Goal: Check status: Check status

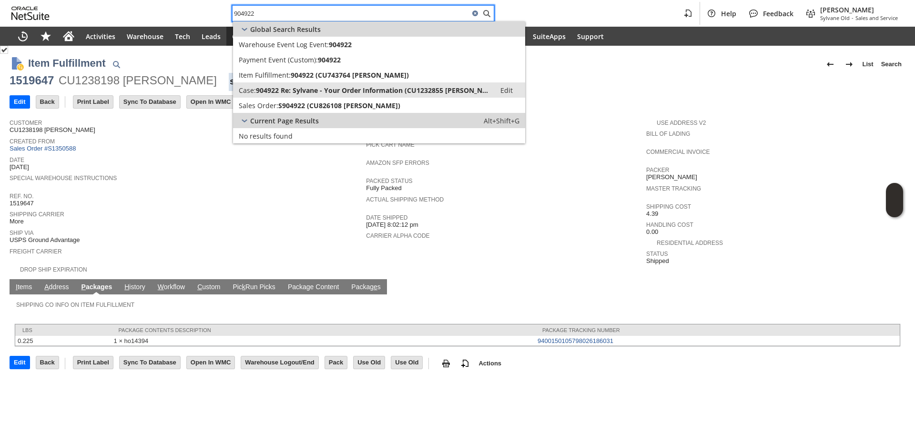
type input "904922"
click at [307, 88] on span "904922 Re: Sylvane - Your Order Information (CU1232855 Irakli Gogitidze)" at bounding box center [373, 90] width 234 height 9
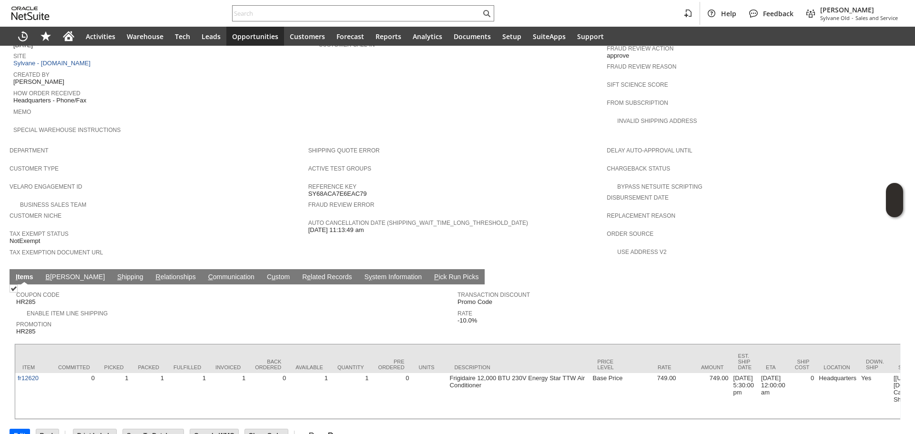
scroll to position [448, 0]
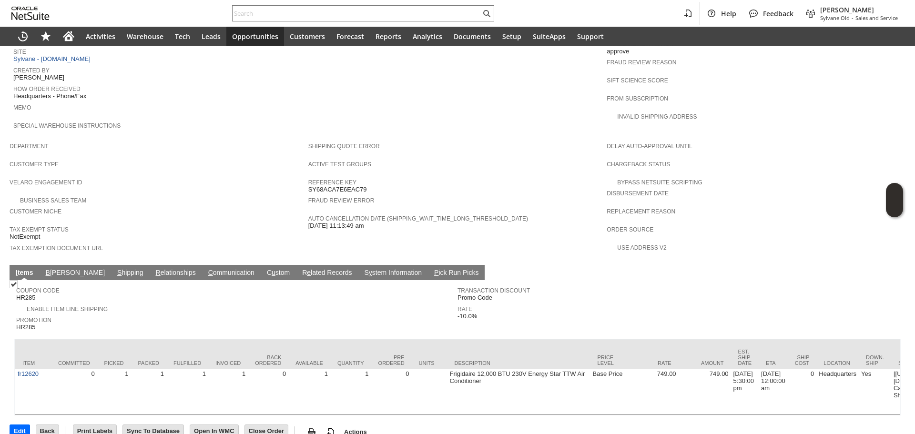
click at [115, 269] on link "S hipping" at bounding box center [130, 273] width 31 height 9
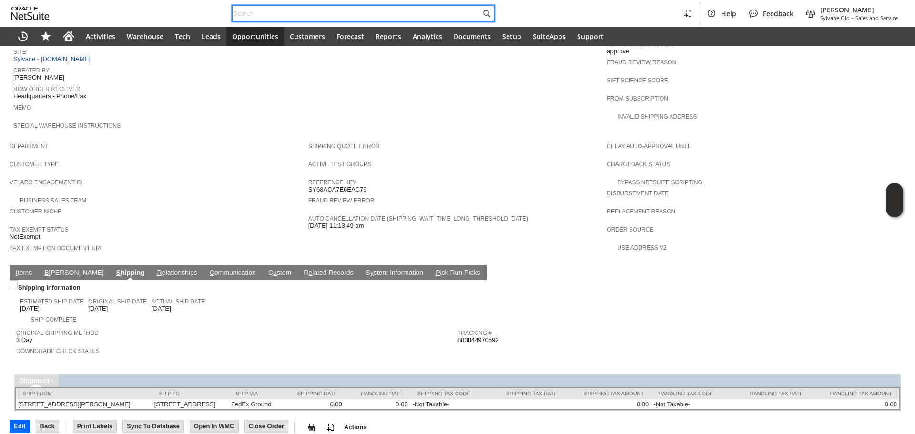
paste input "RA89570"
drag, startPoint x: 333, startPoint y: 10, endPoint x: 329, endPoint y: 20, distance: 10.9
click at [329, 20] on div at bounding box center [363, 13] width 262 height 16
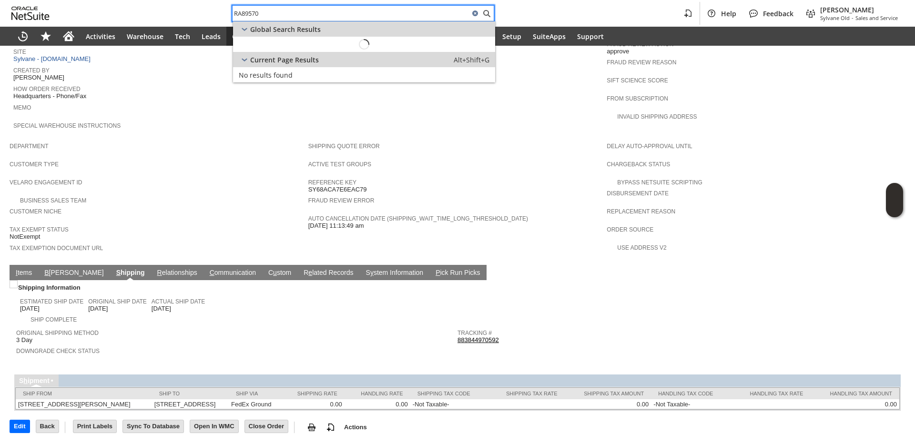
paste input "RA89570"
paste input "text"
type input "RA89570"
click at [64, 34] on icon "Home" at bounding box center [68, 35] width 11 height 11
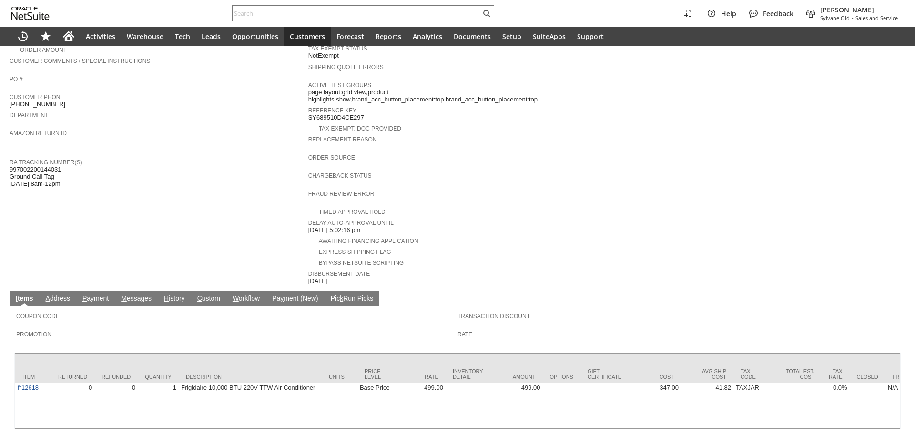
scroll to position [238, 0]
click at [54, 165] on span "997002200144031 Ground Call Tag 8/26 8am-12pm" at bounding box center [35, 176] width 51 height 22
copy span "997002200144031"
click at [270, 23] on div "Help Feedback Gary J Llanasas Sylvane Old - Sales and Service" at bounding box center [457, 13] width 915 height 27
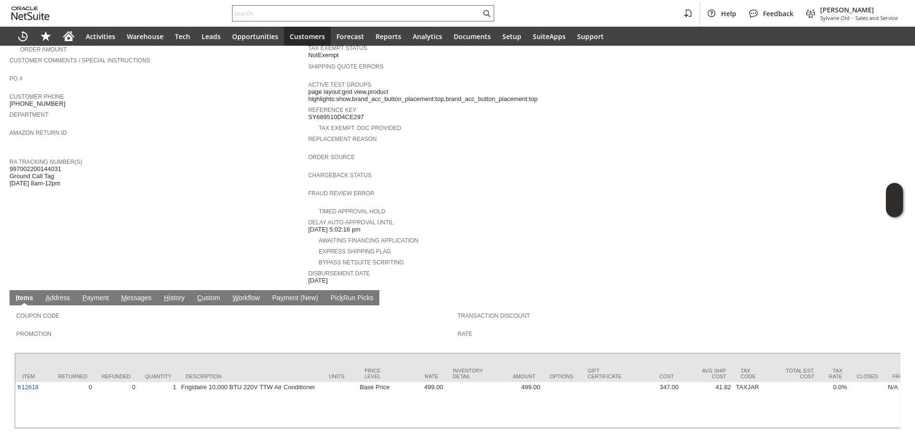
paste input "3476451295"
click at [275, 13] on input "text" at bounding box center [357, 13] width 248 height 11
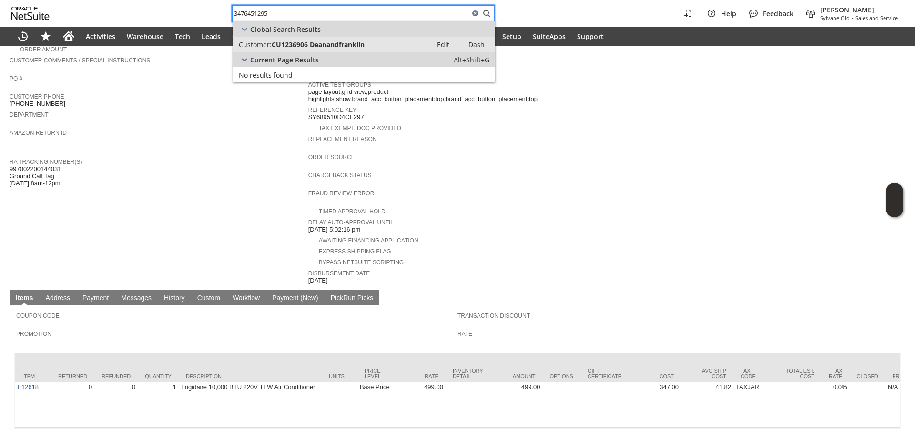
type input "3476451295"
drag, startPoint x: 278, startPoint y: 45, endPoint x: 217, endPoint y: 77, distance: 69.1
click at [278, 45] on span "CU1236906 Deanandfranklin" at bounding box center [318, 44] width 93 height 9
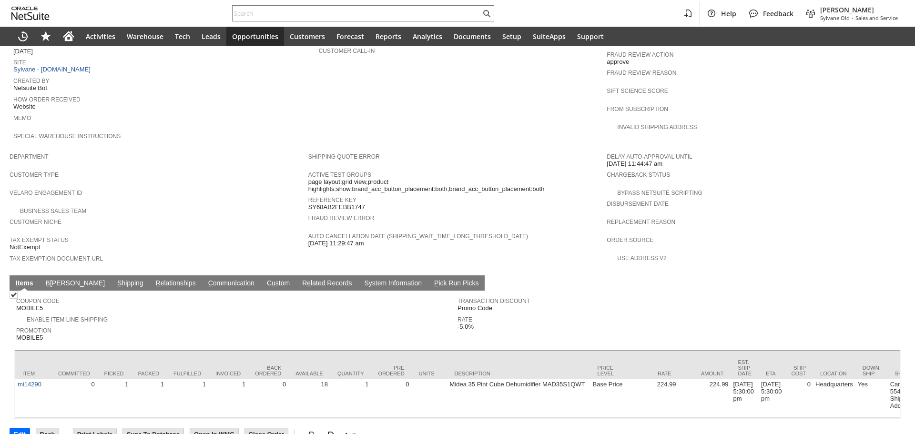
scroll to position [441, 0]
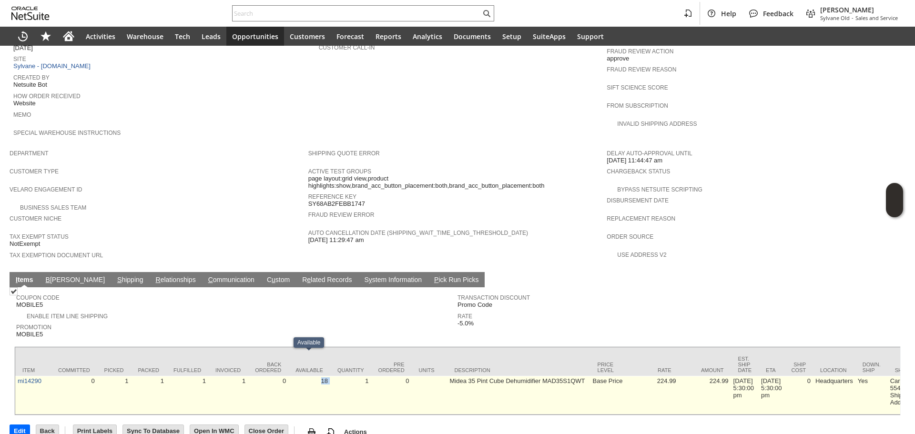
click at [335, 376] on td "1" at bounding box center [350, 395] width 41 height 39
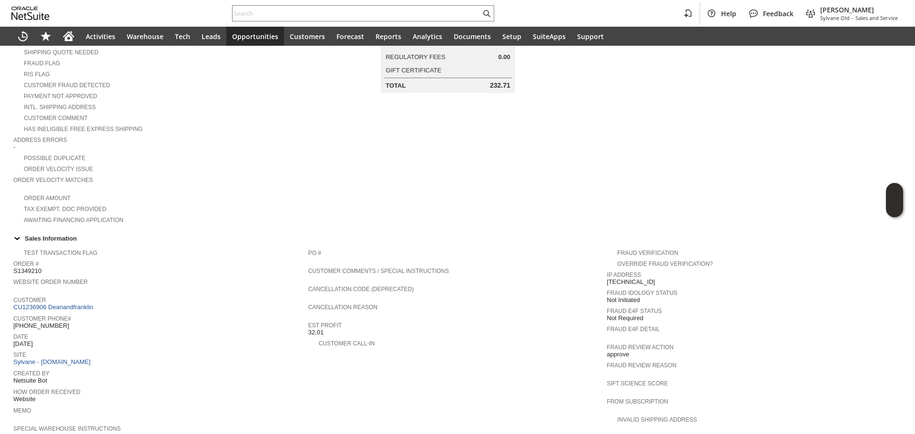
scroll to position [0, 0]
